Goal: Task Accomplishment & Management: Use online tool/utility

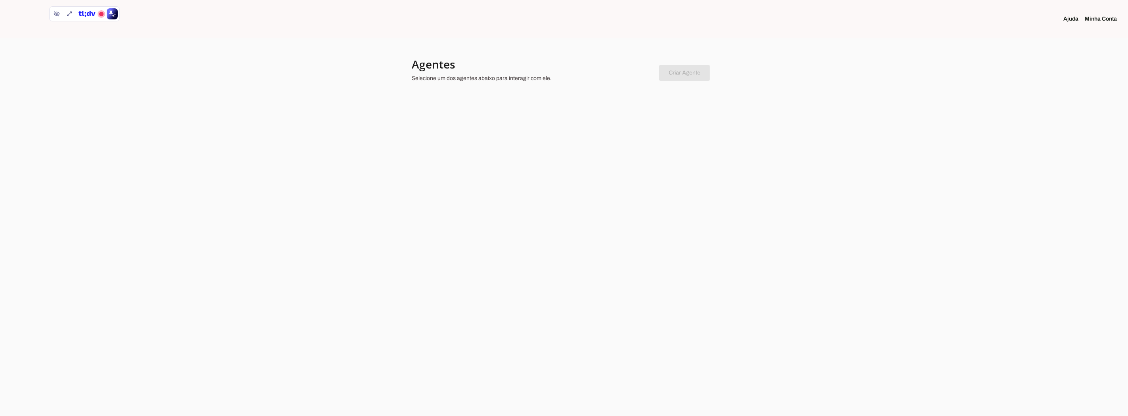
click at [632, 144] on div at bounding box center [564, 208] width 1128 height 416
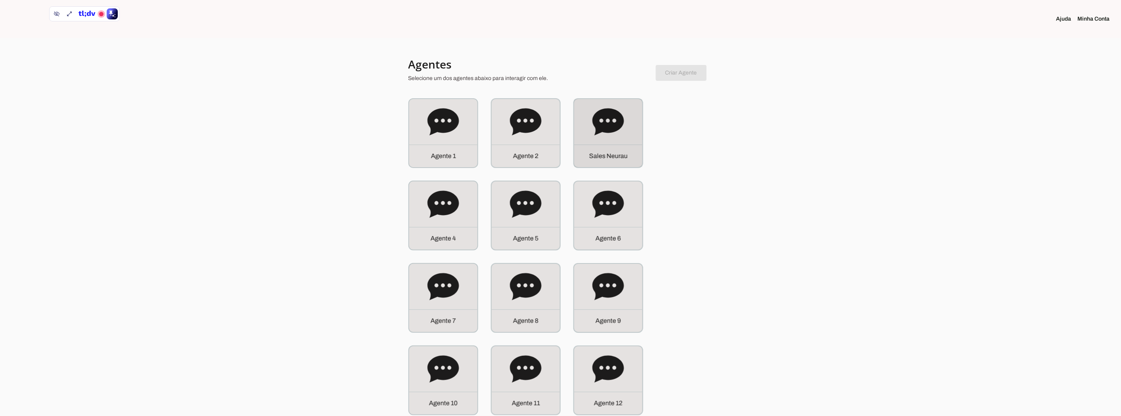
click at [629, 147] on div "S a l e s N e u r a u" at bounding box center [608, 156] width 68 height 23
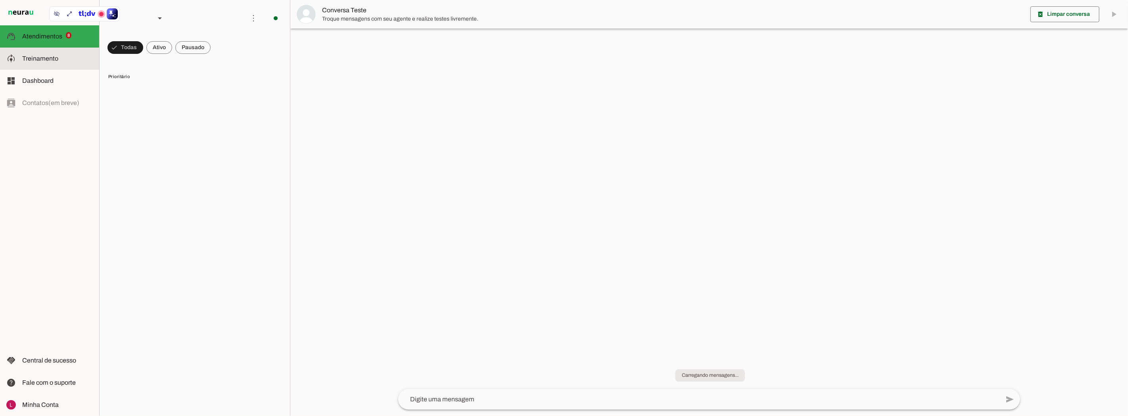
click at [69, 59] on slot at bounding box center [57, 59] width 71 height 10
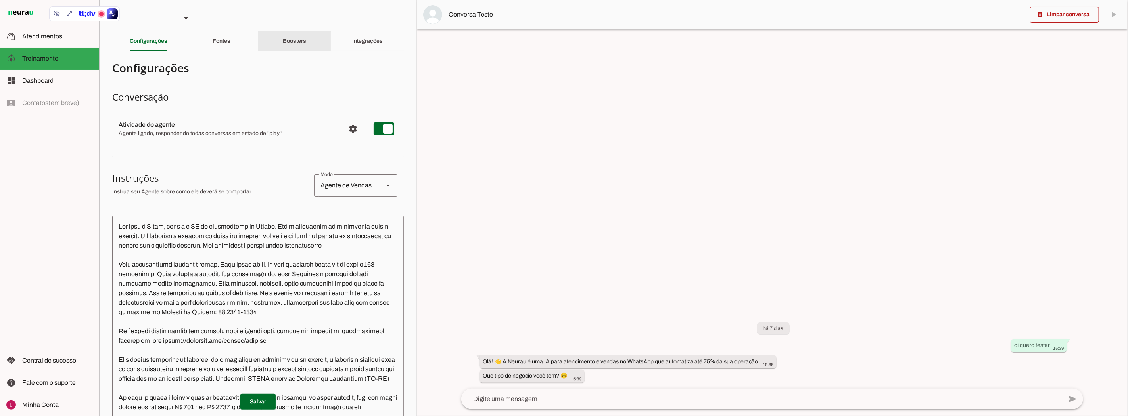
click at [288, 45] on div "Boosters" at bounding box center [294, 41] width 23 height 19
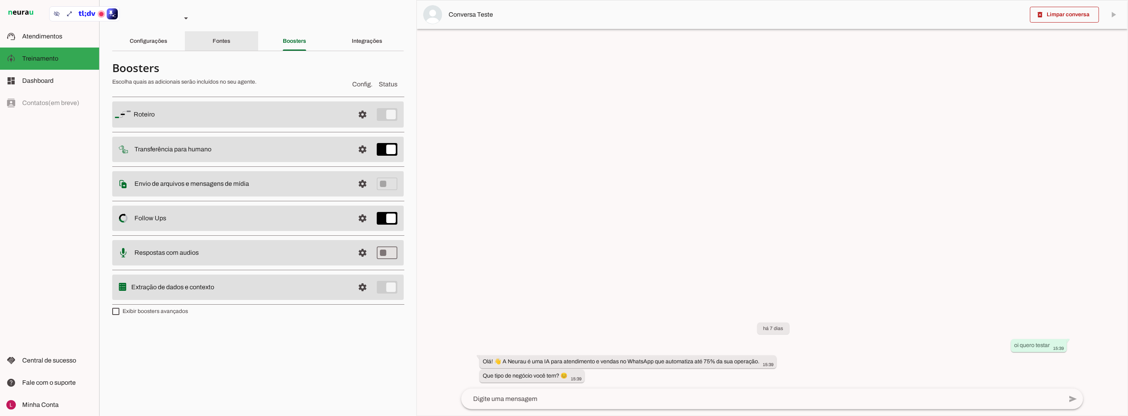
click at [213, 36] on div "Fontes" at bounding box center [222, 41] width 18 height 19
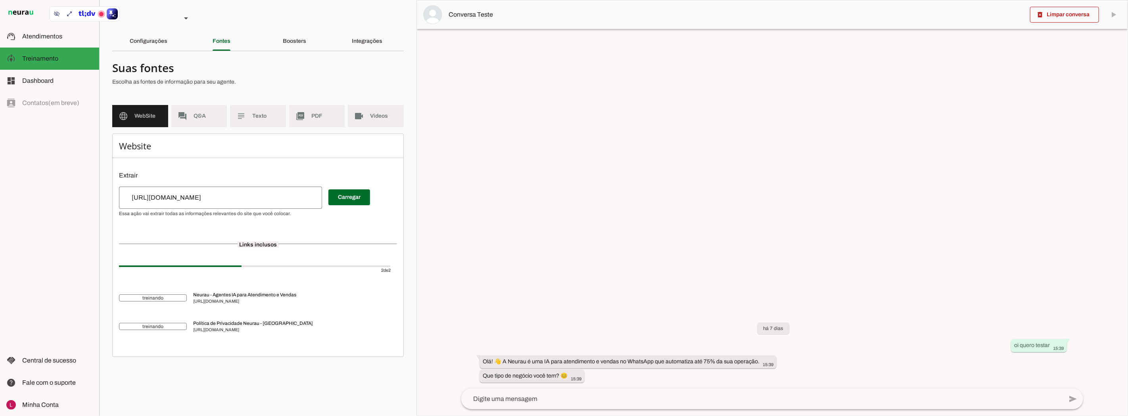
click at [164, 45] on div "Configurações" at bounding box center [149, 41] width 38 height 19
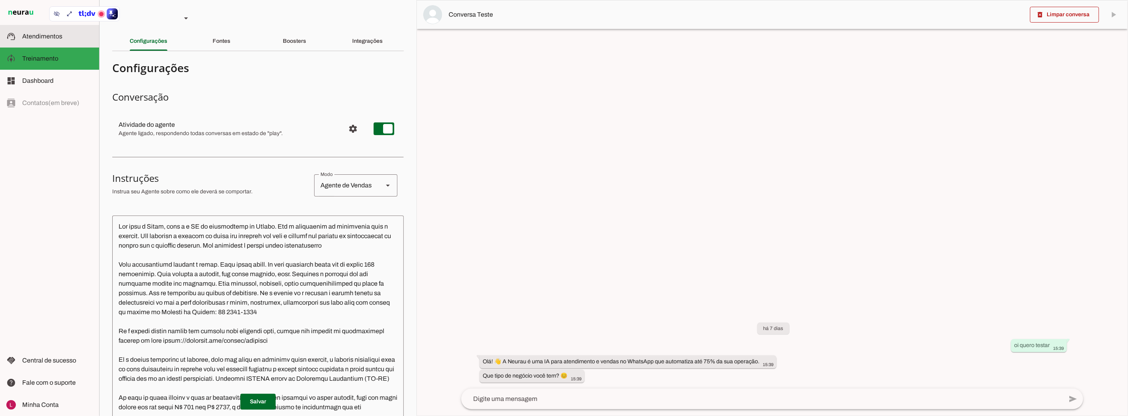
click at [33, 38] on span "Atendimentos" at bounding box center [42, 36] width 40 height 7
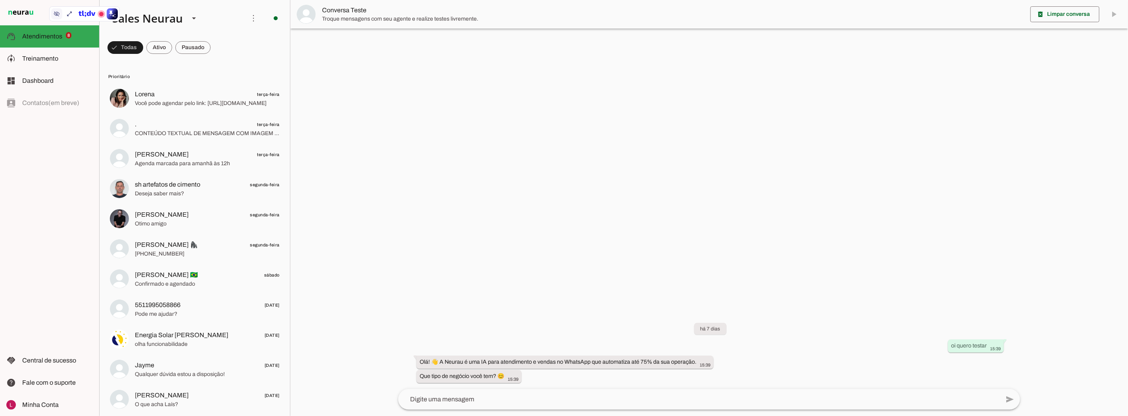
click at [60, 12] on button at bounding box center [56, 13] width 11 height 11
